Goal: Transaction & Acquisition: Purchase product/service

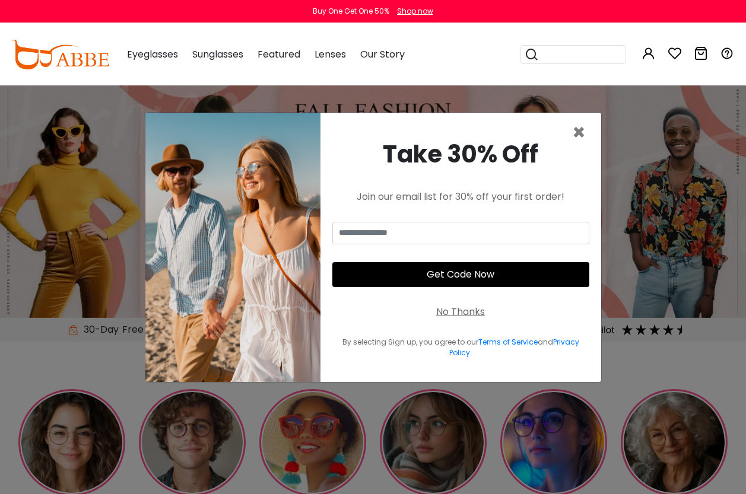
click at [569, 139] on div "Take 30% Off" at bounding box center [460, 154] width 257 height 36
click at [574, 136] on span "×" at bounding box center [579, 132] width 14 height 30
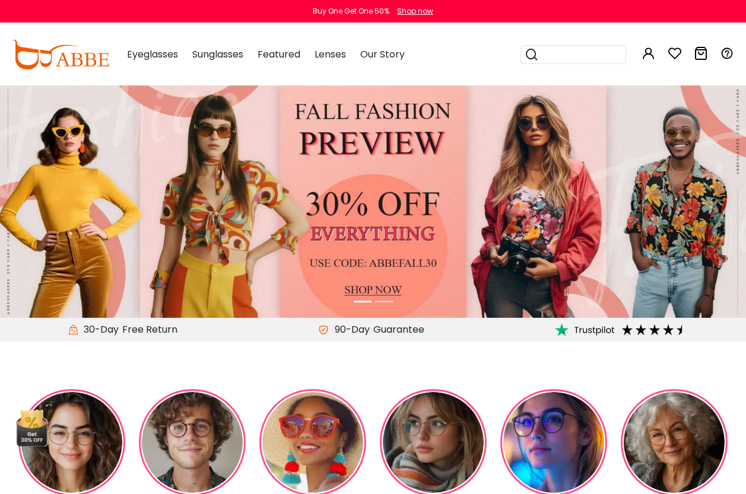
click at [565, 53] on input "search" at bounding box center [580, 55] width 83 height 18
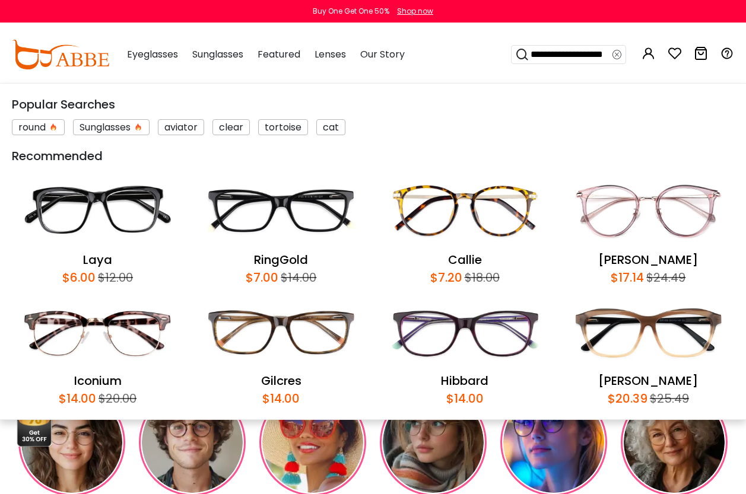
scroll to position [0, 10]
type input "**********"
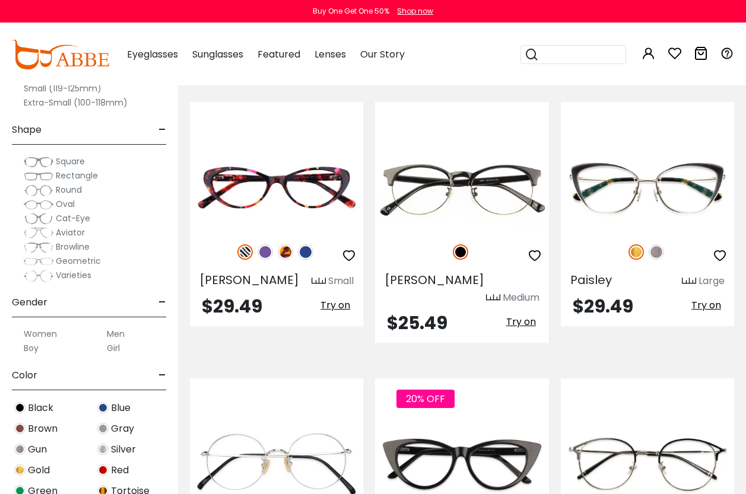
scroll to position [1323, 0]
